Goal: Task Accomplishment & Management: Use online tool/utility

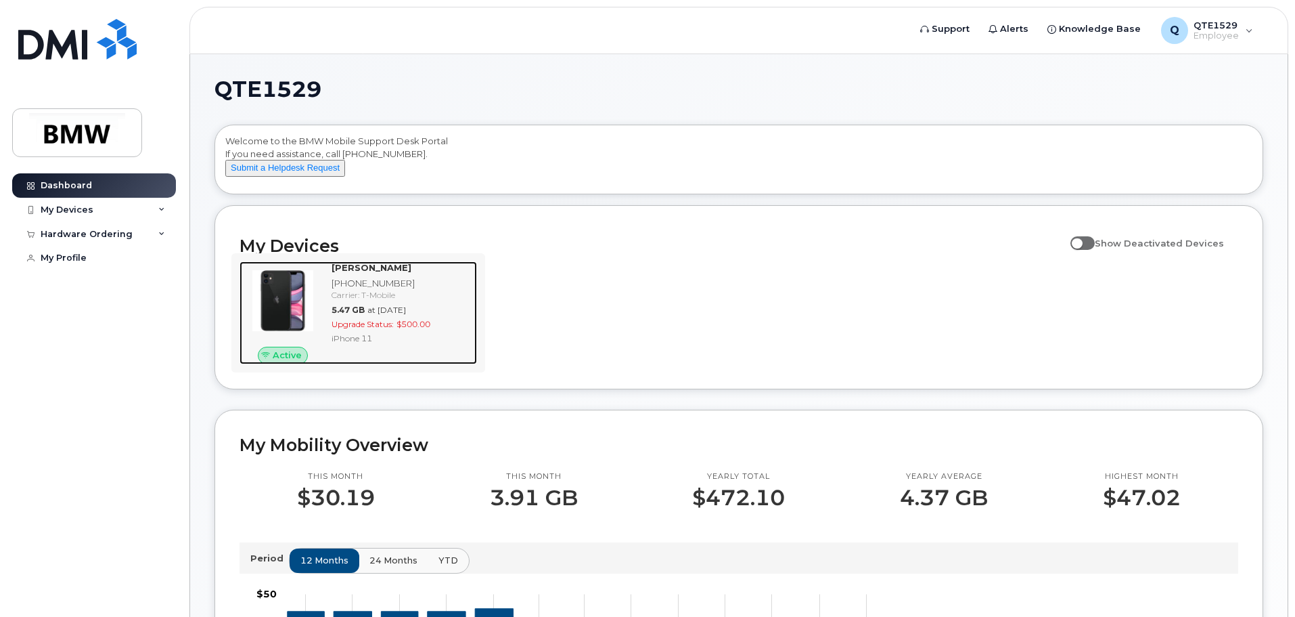
click at [284, 303] on img at bounding box center [282, 300] width 65 height 65
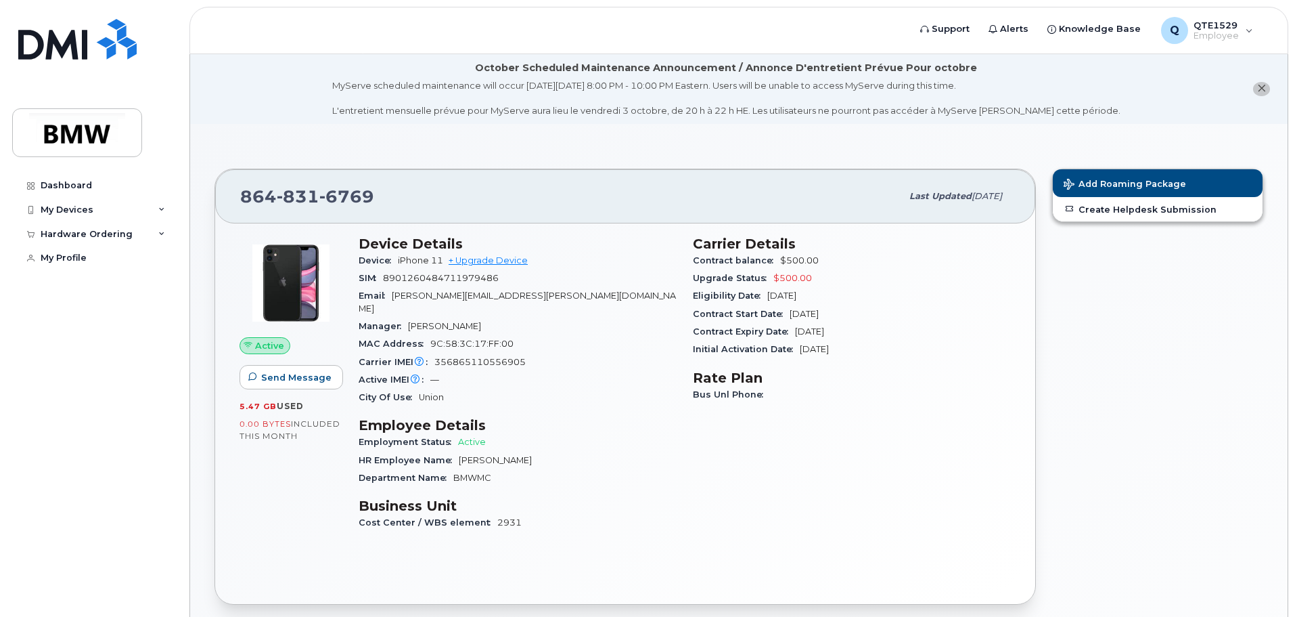
drag, startPoint x: 829, startPoint y: 296, endPoint x: 772, endPoint y: 306, distance: 58.4
click at [767, 298] on div "Eligibility Date [DATE]" at bounding box center [852, 296] width 318 height 18
drag, startPoint x: 849, startPoint y: 316, endPoint x: 791, endPoint y: 311, distance: 58.4
click at [791, 311] on div "Contract Start Date [DATE]" at bounding box center [852, 314] width 318 height 18
click at [857, 318] on div "Contract Start Date [DATE]" at bounding box center [852, 314] width 318 height 18
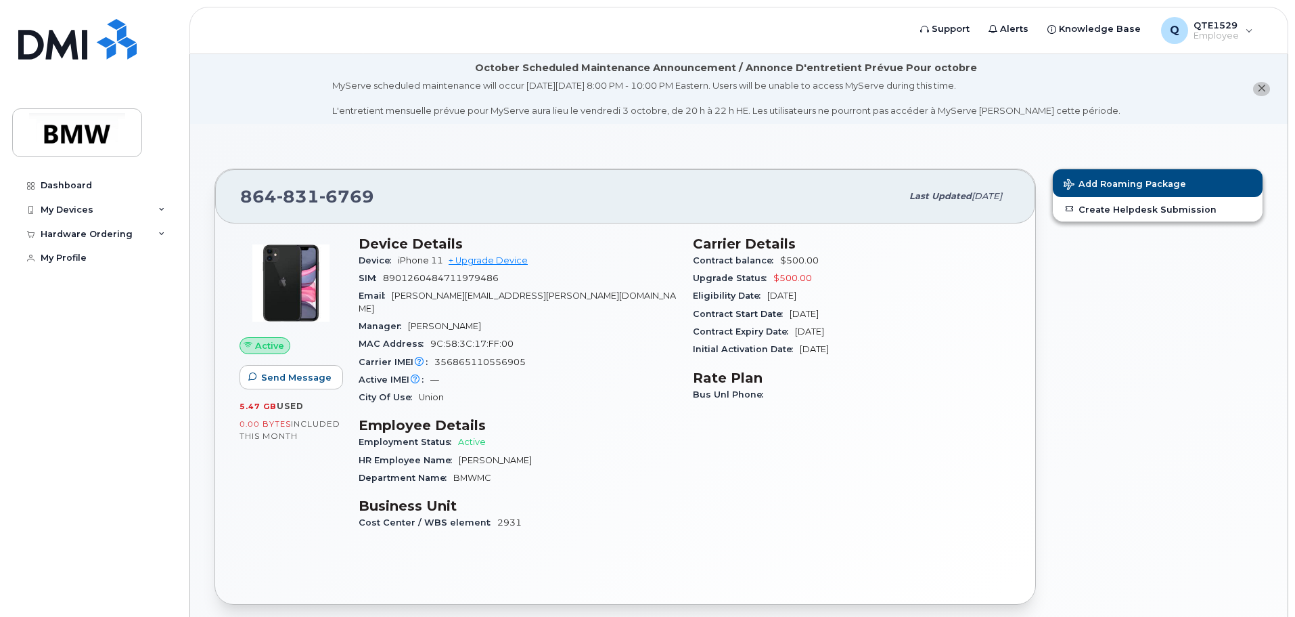
click at [849, 313] on div "Contract Start Date [DATE]" at bounding box center [852, 314] width 318 height 18
click at [508, 259] on link "+ Upgrade Device" at bounding box center [488, 260] width 79 height 10
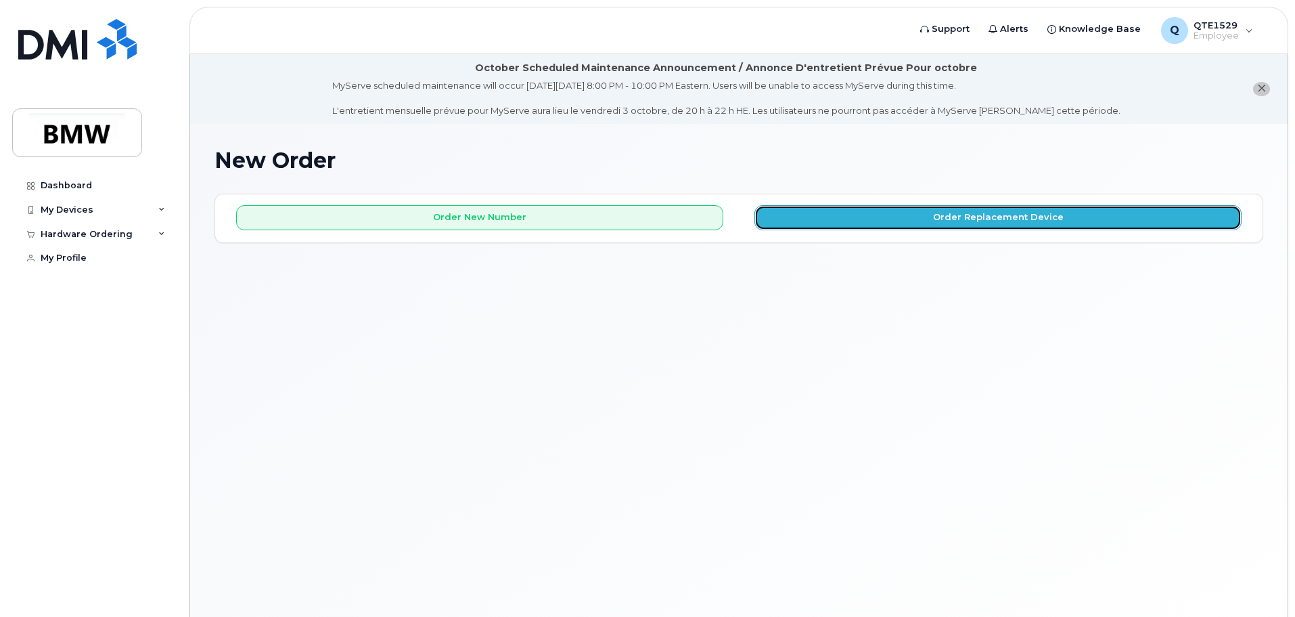
click at [914, 216] on button "Order Replacement Device" at bounding box center [998, 217] width 487 height 25
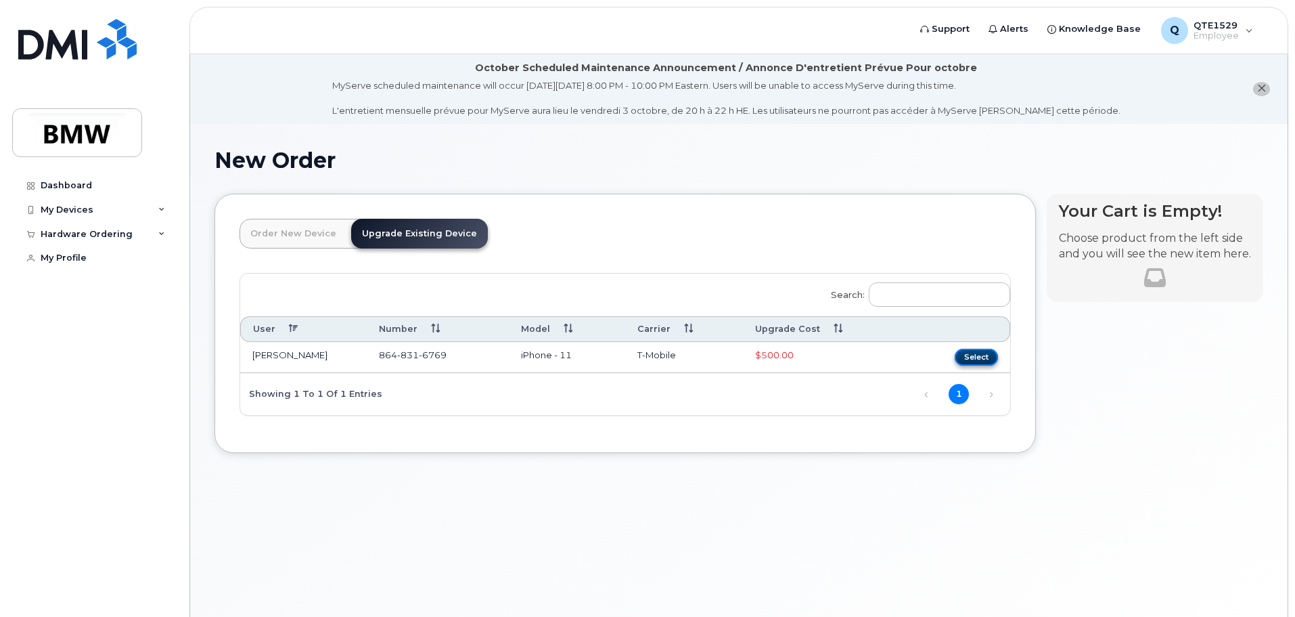
click at [983, 349] on button "Select" at bounding box center [976, 357] width 43 height 17
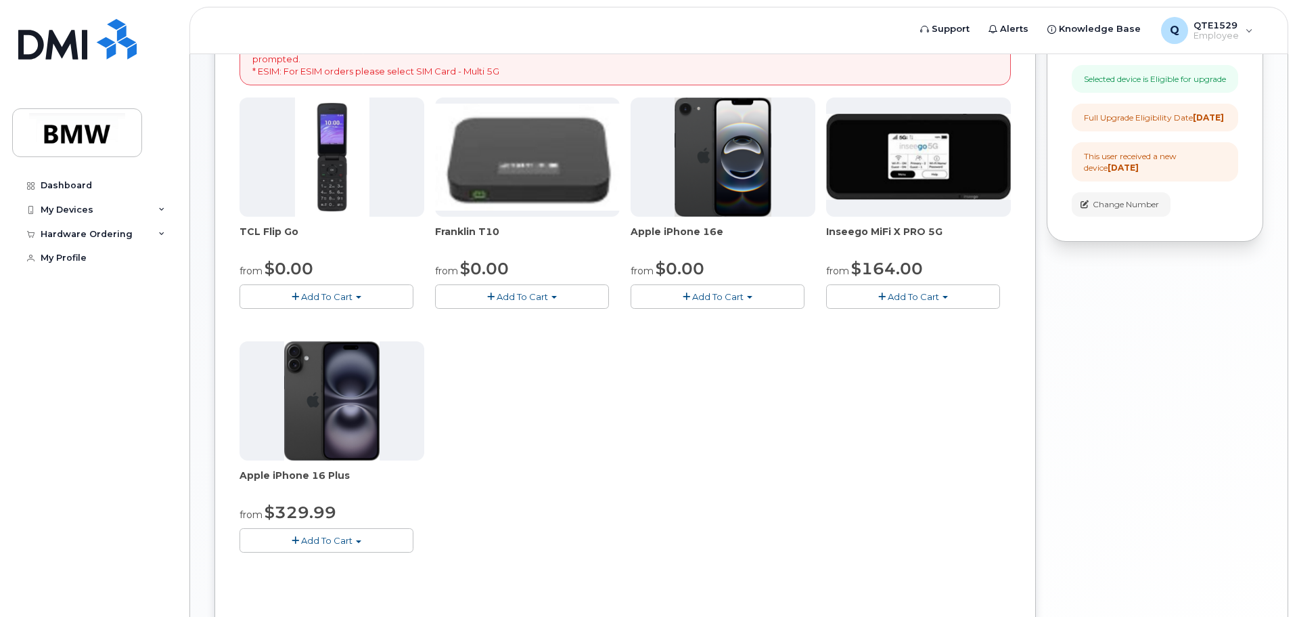
scroll to position [271, 0]
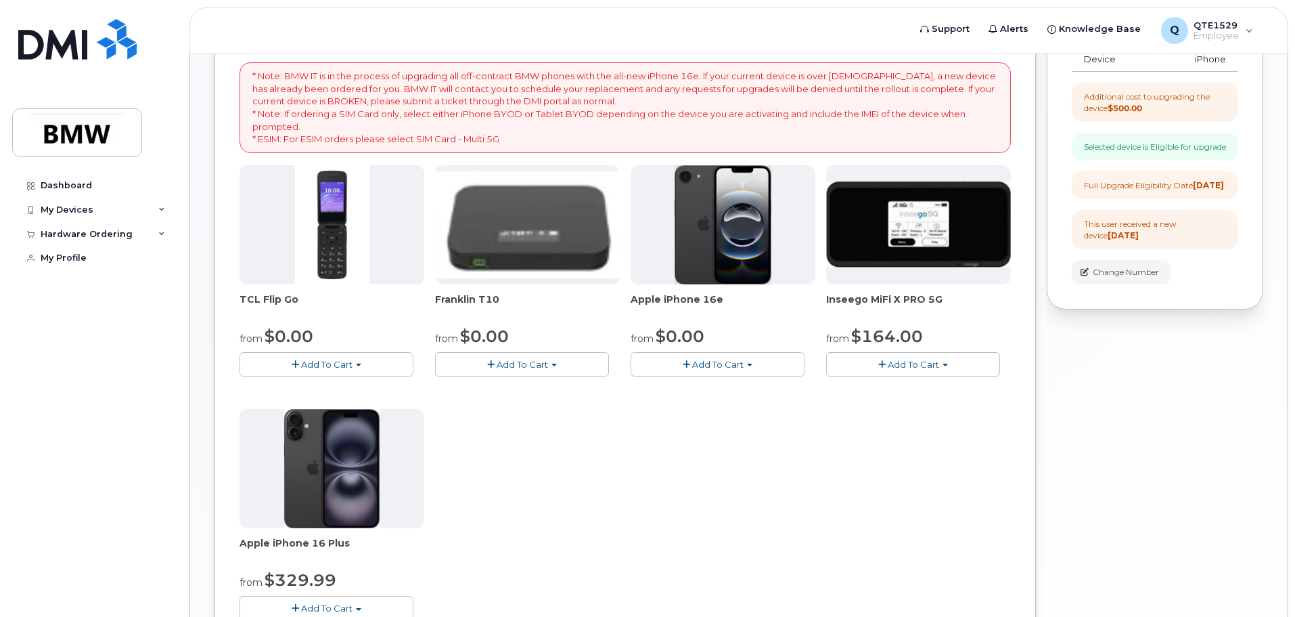
click at [718, 366] on span "Add To Cart" at bounding box center [717, 364] width 51 height 11
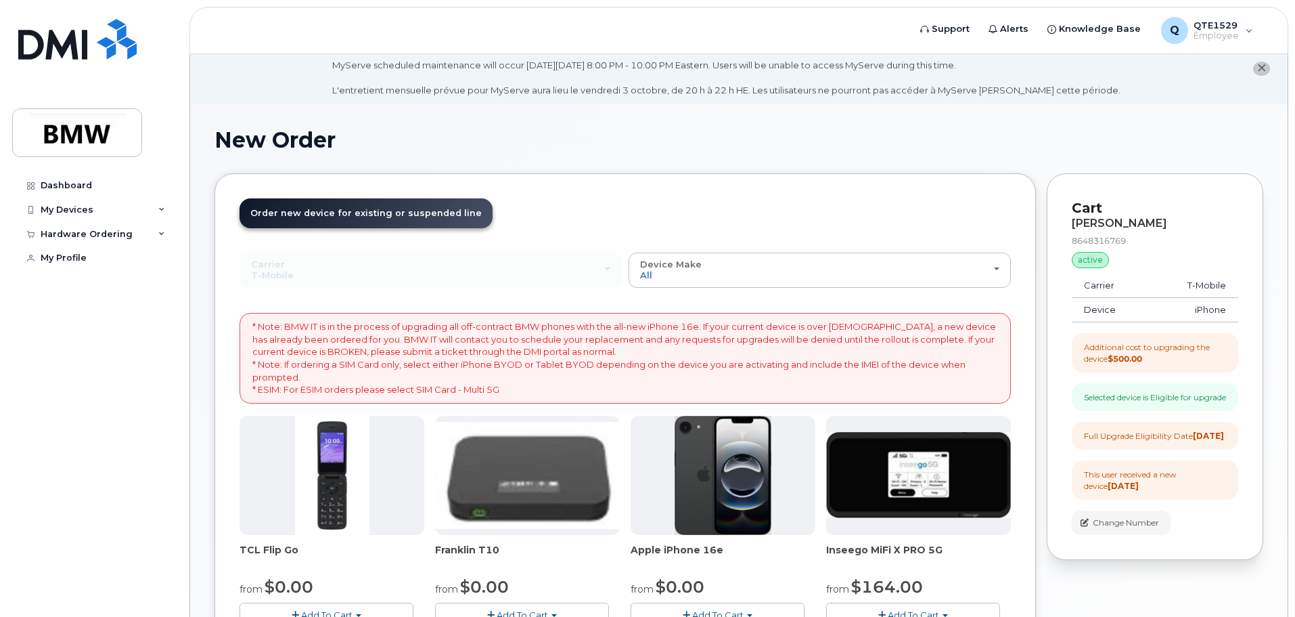
scroll to position [0, 0]
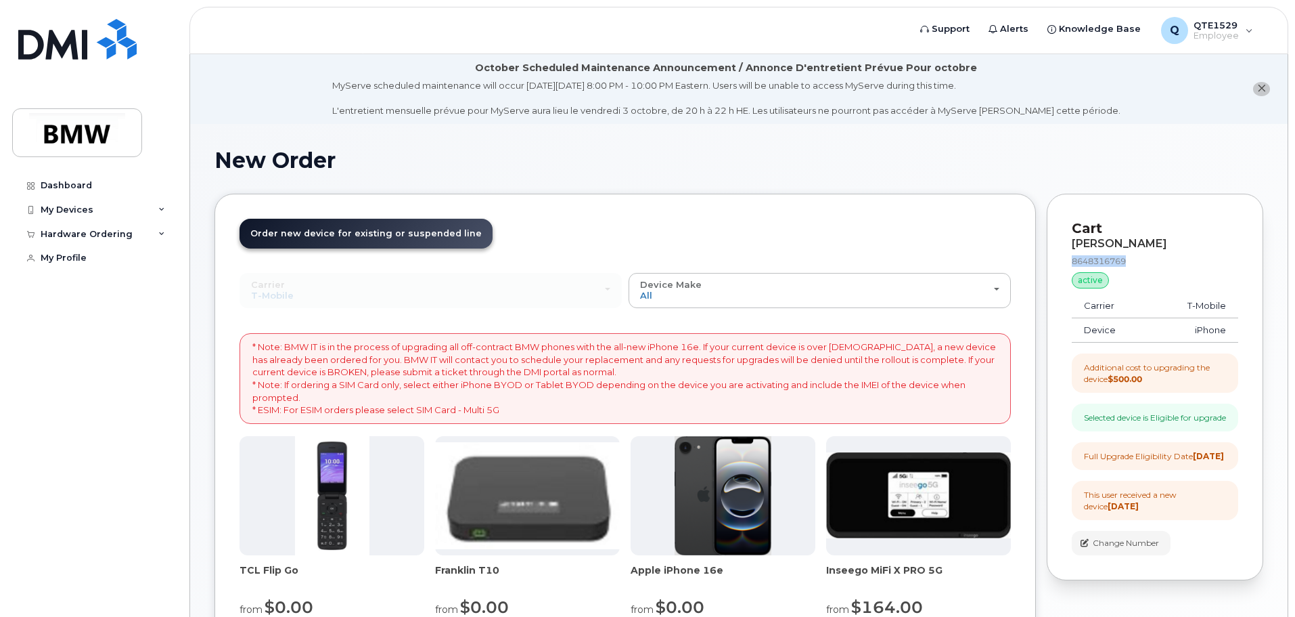
drag, startPoint x: 1129, startPoint y: 261, endPoint x: 1069, endPoint y: 258, distance: 60.3
click at [1069, 258] on div "Cart Taylor Wilson 8648316769 active suspended Carrier T-Mobile Device iPhone A…" at bounding box center [1155, 387] width 217 height 386
click at [1156, 257] on div "8648316769" at bounding box center [1155, 261] width 166 height 12
